Goal: Use online tool/utility: Utilize a website feature to perform a specific function

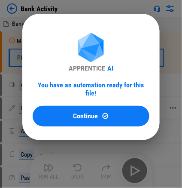
click at [60, 112] on div "Continue" at bounding box center [91, 115] width 96 height 7
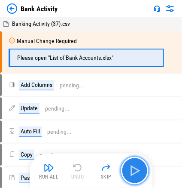
click at [102, 169] on img "button" at bounding box center [135, 171] width 14 height 14
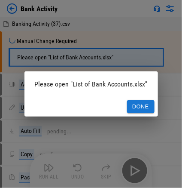
click at [102, 109] on button "Done" at bounding box center [141, 106] width 28 height 13
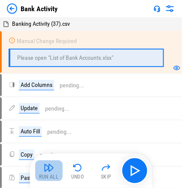
click at [47, 167] on img "button" at bounding box center [49, 167] width 10 height 10
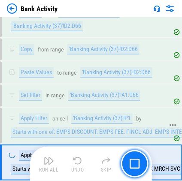
scroll to position [547, 0]
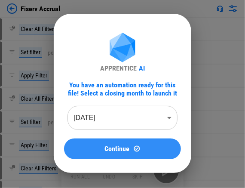
click at [102, 148] on div "Continue" at bounding box center [122, 148] width 96 height 7
